Goal: Task Accomplishment & Management: Manage account settings

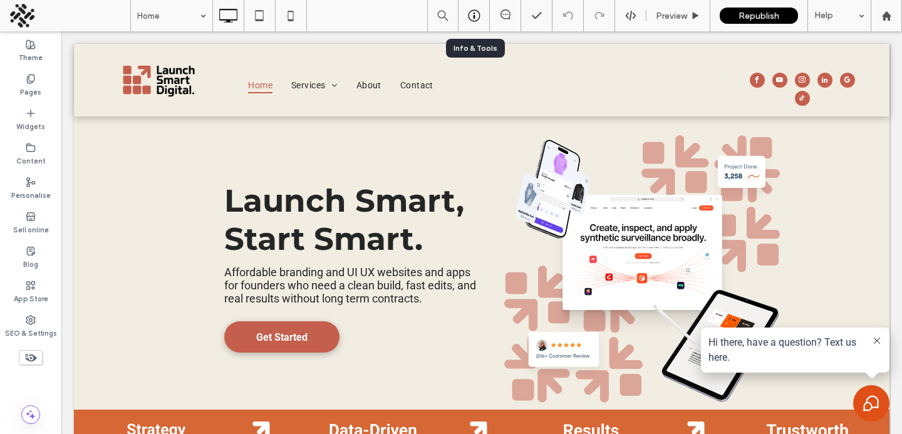
click at [485, 16] on div at bounding box center [473, 15] width 31 height 13
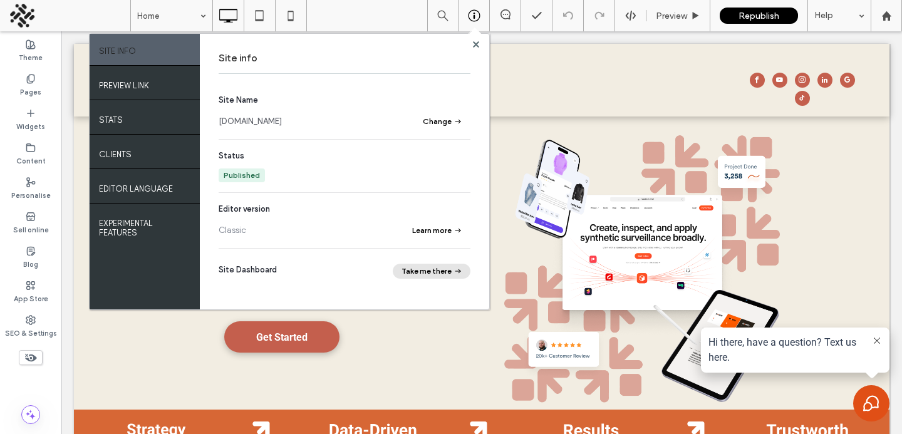
click at [434, 268] on button "Take me there" at bounding box center [432, 271] width 78 height 15
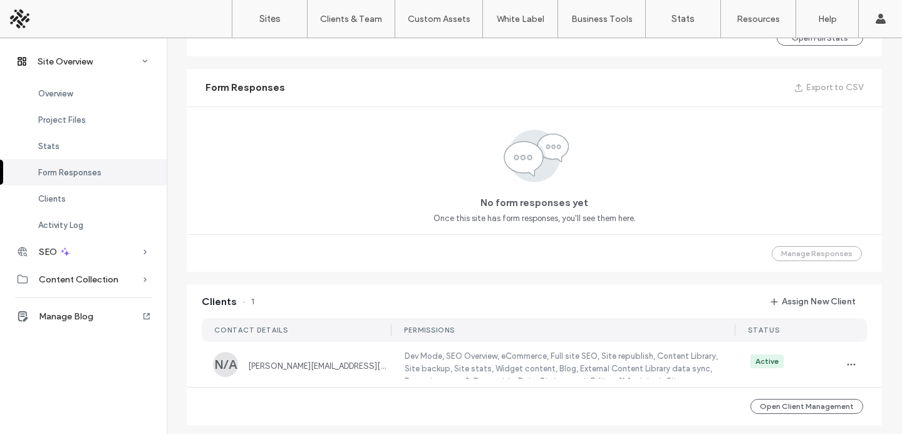
scroll to position [837, 0]
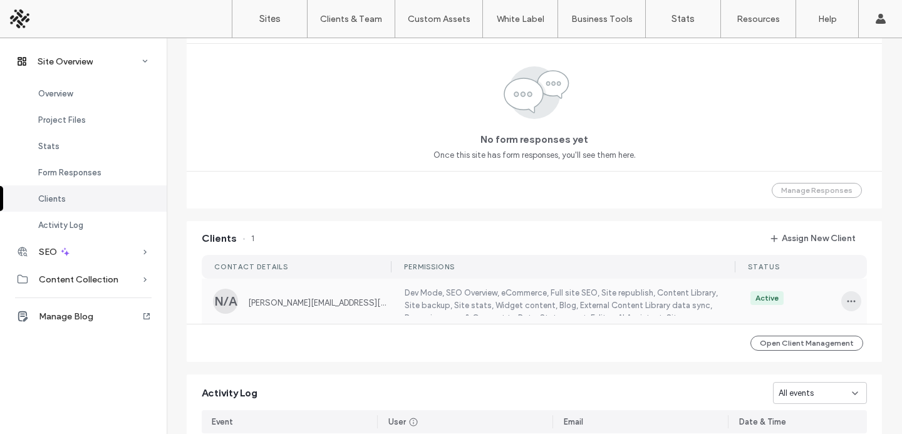
click at [848, 299] on icon "button" at bounding box center [851, 301] width 10 height 10
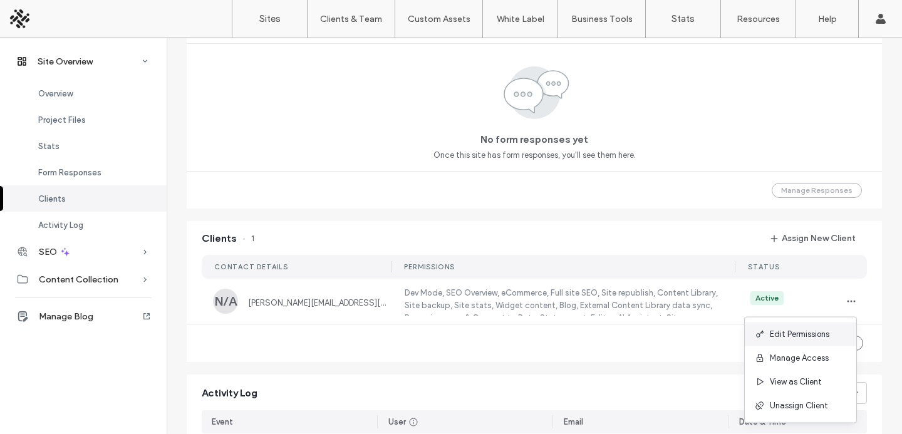
click at [785, 338] on span "Edit Permissions" at bounding box center [799, 334] width 59 height 13
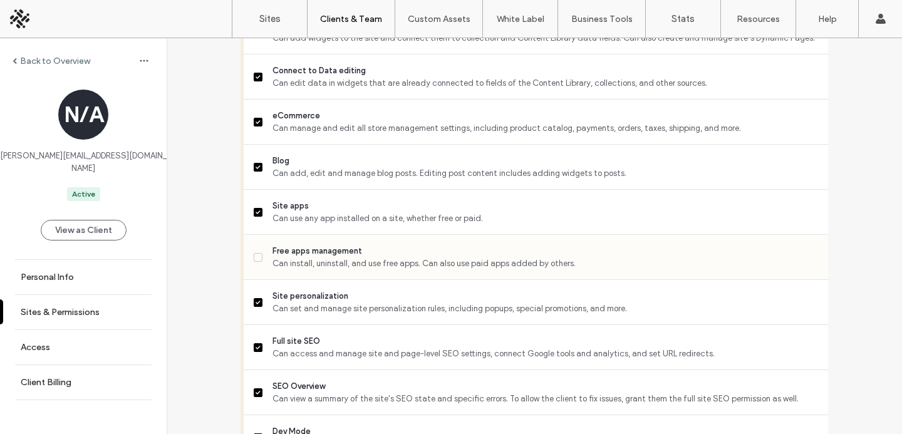
click at [411, 257] on span "Free apps management" at bounding box center [545, 251] width 546 height 13
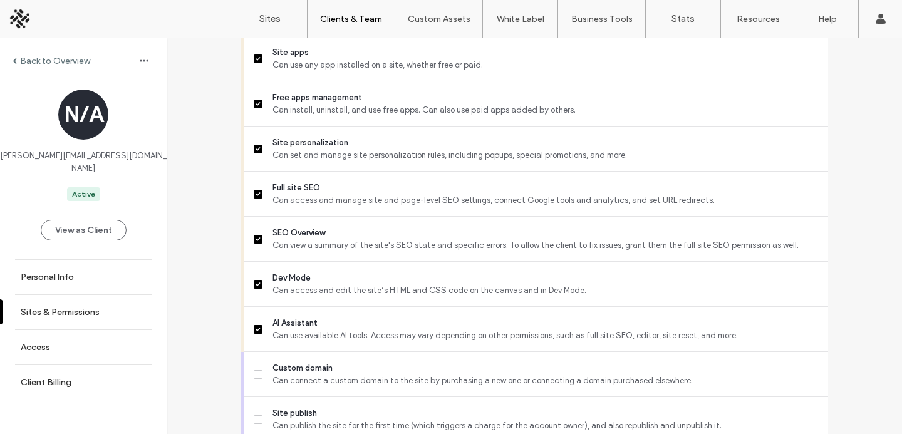
scroll to position [1203, 0]
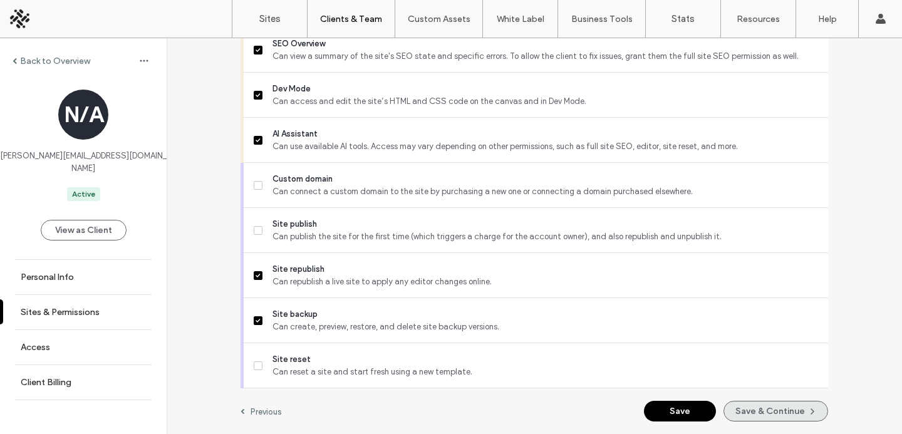
click at [759, 406] on button "Save & Continue" at bounding box center [775, 411] width 105 height 21
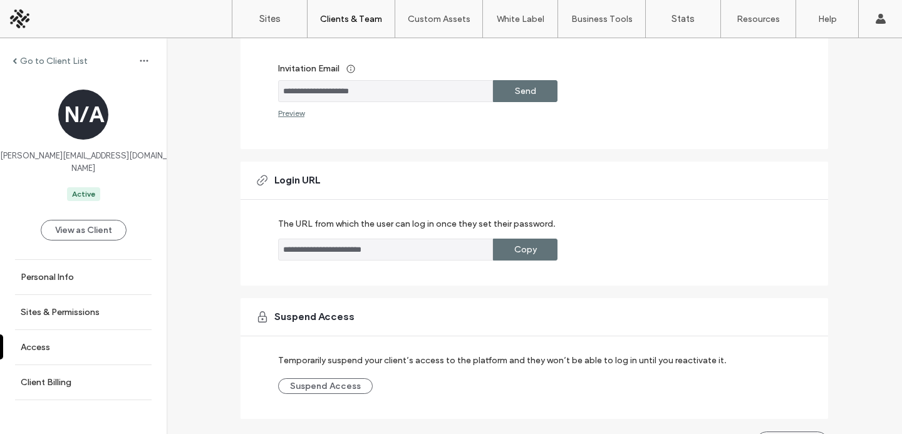
scroll to position [282, 0]
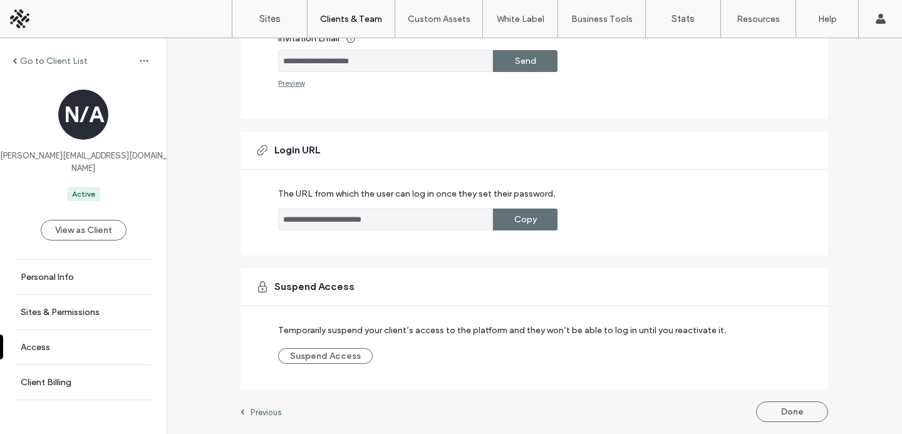
click at [759, 406] on button "Done" at bounding box center [792, 411] width 72 height 21
